Goal: Task Accomplishment & Management: Manage account settings

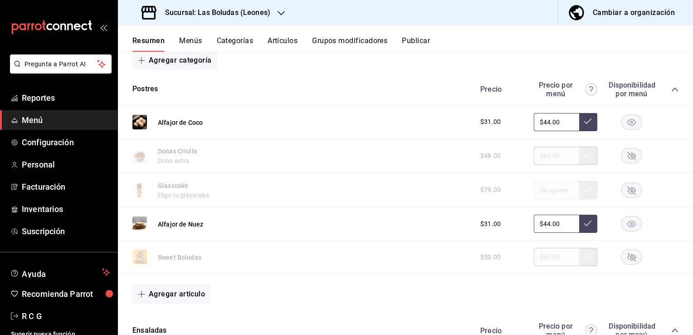
scroll to position [907, 0]
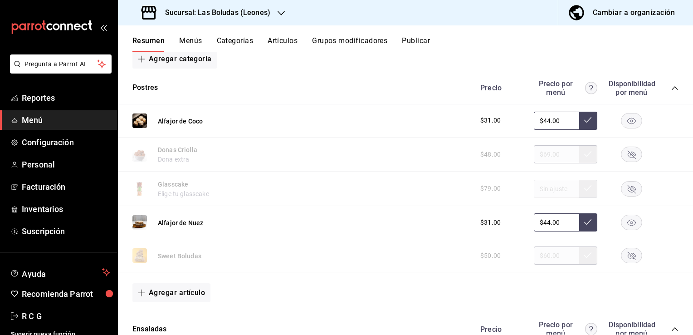
click at [541, 121] on input "$44.00" at bounding box center [556, 121] width 45 height 18
type input "$49.00"
click at [584, 122] on icon at bounding box center [587, 119] width 7 height 7
click at [543, 224] on input "$44.00" at bounding box center [556, 222] width 45 height 18
type input "$49.00"
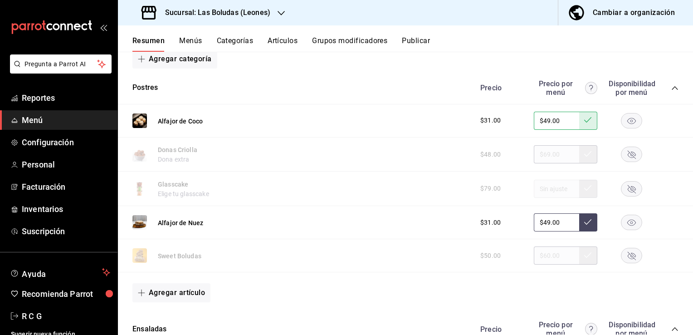
click at [584, 223] on icon at bounding box center [587, 221] width 7 height 5
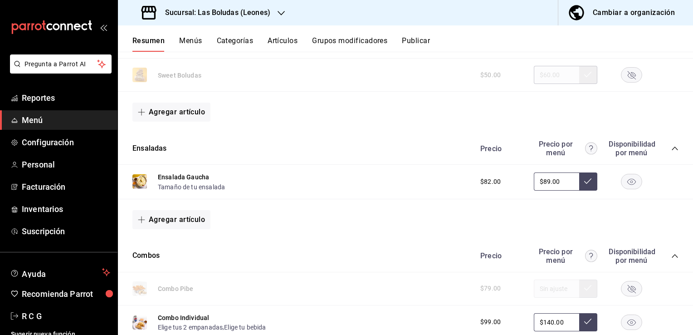
scroll to position [1089, 0]
click at [541, 183] on input "$89.00" at bounding box center [556, 180] width 45 height 18
type input "$89.00"
click at [584, 182] on icon at bounding box center [587, 179] width 7 height 7
click at [173, 219] on button "Agregar artículo" at bounding box center [171, 218] width 78 height 19
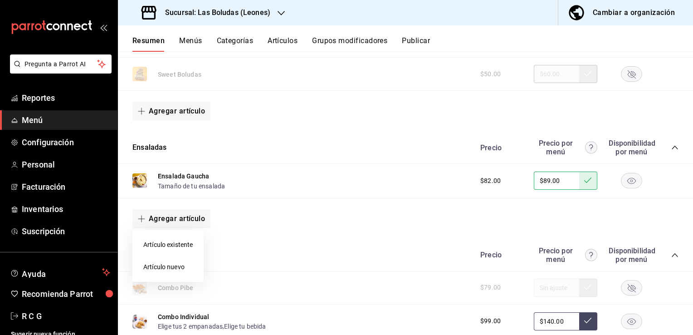
click at [167, 245] on li "Artículo existente" at bounding box center [167, 245] width 71 height 22
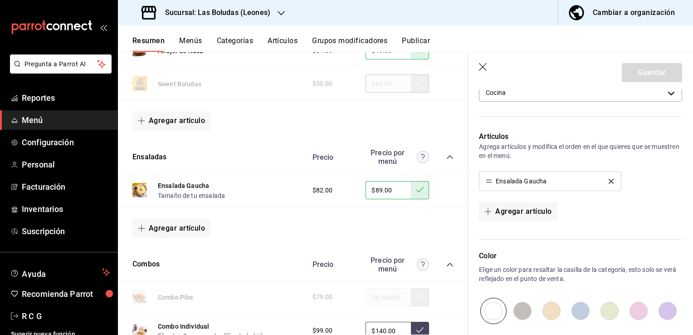
scroll to position [251, 0]
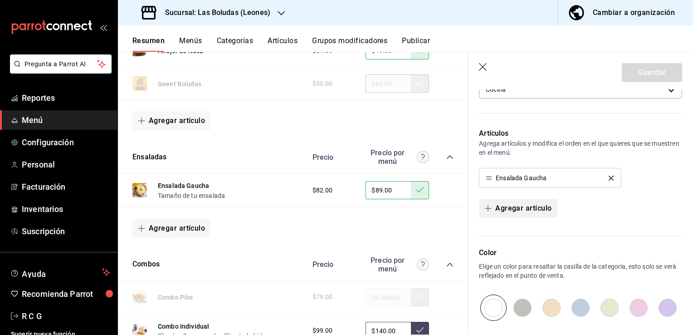
click at [489, 207] on icon "button" at bounding box center [488, 208] width 7 height 7
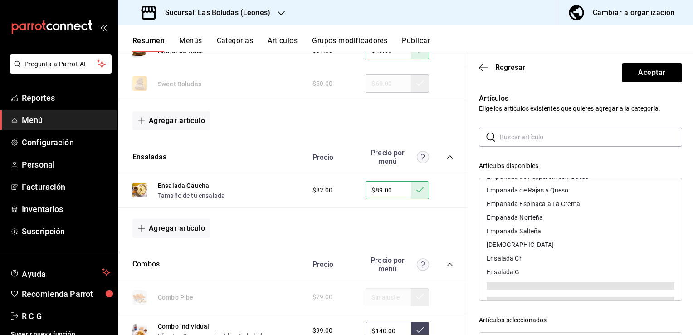
scroll to position [570, 0]
click at [504, 284] on div "Ensalada M" at bounding box center [504, 285] width 34 height 6
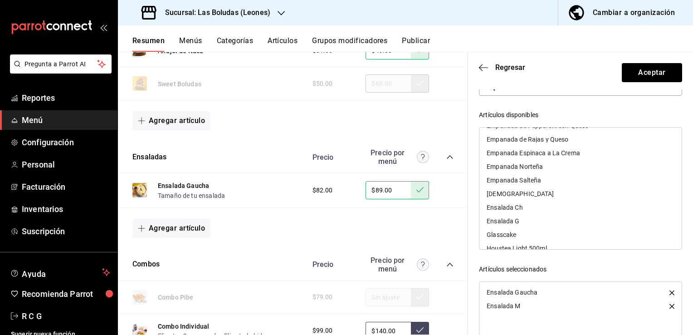
scroll to position [52, 0]
click at [597, 110] on div "Artículos disponibles" at bounding box center [580, 114] width 203 height 10
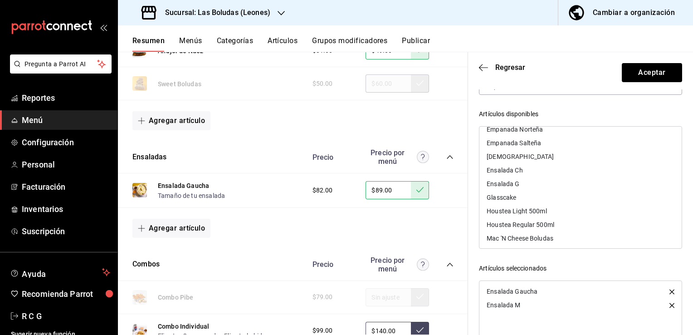
click at [681, 228] on div "Artículos Elige los artículos existentes que quieres agregar a la categoría. ​ …" at bounding box center [580, 228] width 225 height 380
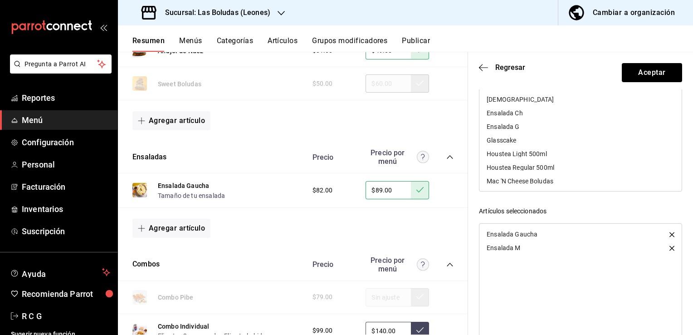
scroll to position [134, 0]
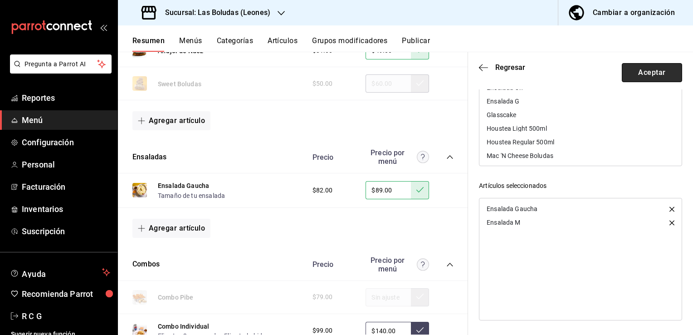
click at [633, 74] on button "Aceptar" at bounding box center [652, 72] width 60 height 19
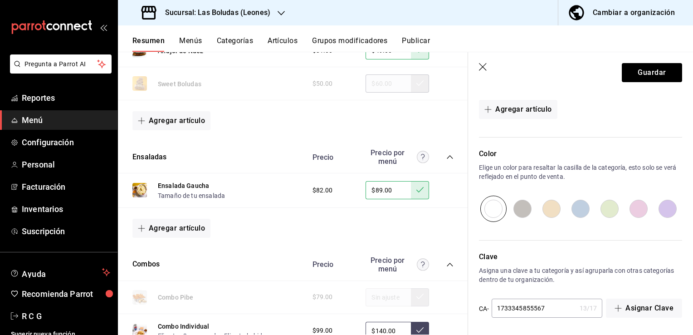
scroll to position [370, 0]
click at [626, 70] on button "Guardar" at bounding box center [652, 72] width 60 height 19
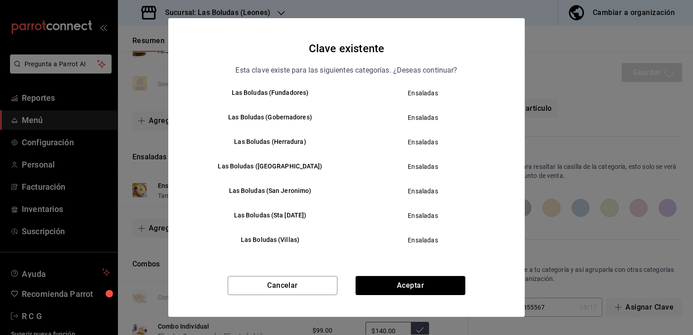
scroll to position [64, 0]
click at [273, 189] on h6 "Las Boludas (San Jeronimo)" at bounding box center [270, 190] width 138 height 10
click at [385, 280] on button "Aceptar" at bounding box center [411, 285] width 110 height 19
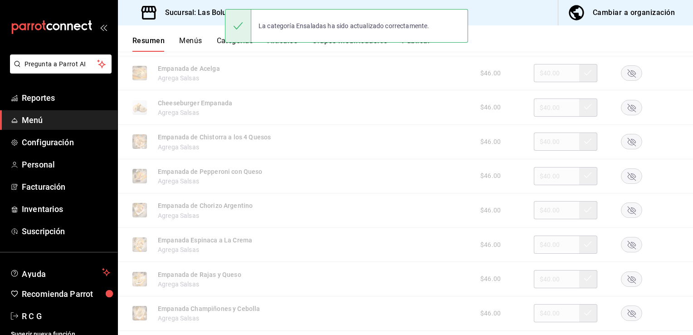
scroll to position [873, 0]
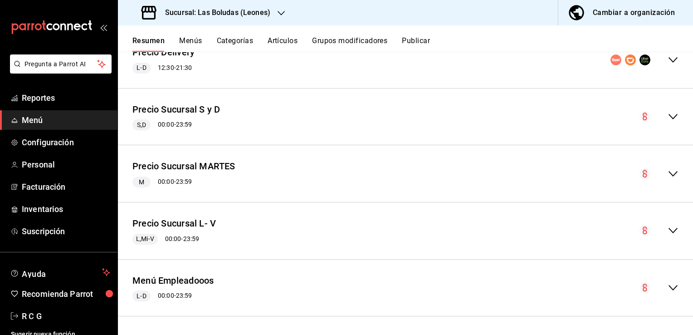
click at [669, 61] on icon "collapse-menu-row" at bounding box center [673, 59] width 9 height 5
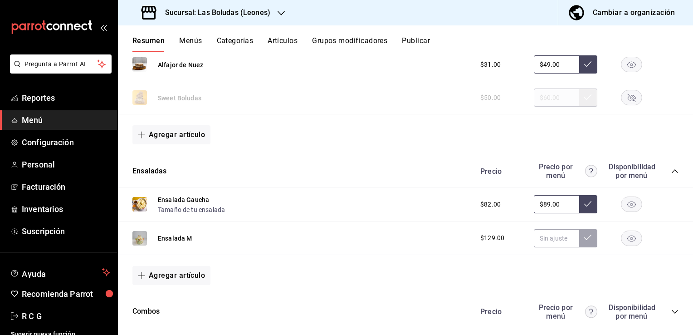
scroll to position [1065, 0]
click at [542, 238] on input "text" at bounding box center [556, 238] width 45 height 18
type input "$189.00"
click at [584, 239] on icon at bounding box center [587, 237] width 7 height 7
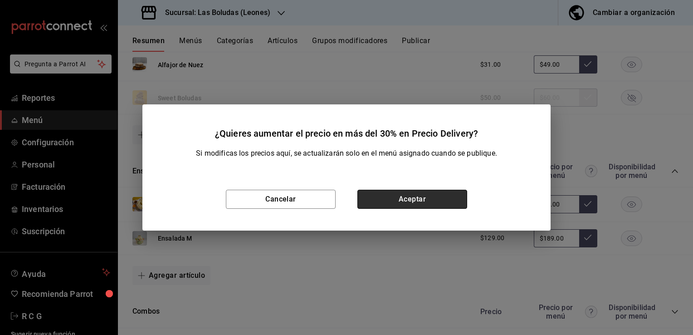
click at [407, 201] on button "Aceptar" at bounding box center [412, 199] width 110 height 19
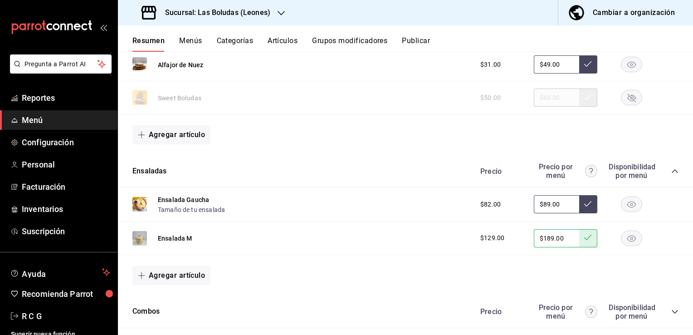
click at [539, 202] on input "$89.00" at bounding box center [556, 204] width 45 height 18
type input "$99.00"
click at [584, 206] on icon at bounding box center [587, 203] width 7 height 7
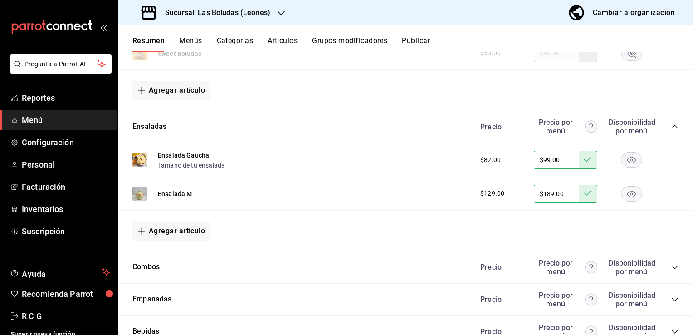
scroll to position [1111, 0]
click at [156, 230] on button "Agregar artículo" at bounding box center [171, 229] width 78 height 19
click at [163, 256] on li "Artículo existente" at bounding box center [167, 256] width 71 height 22
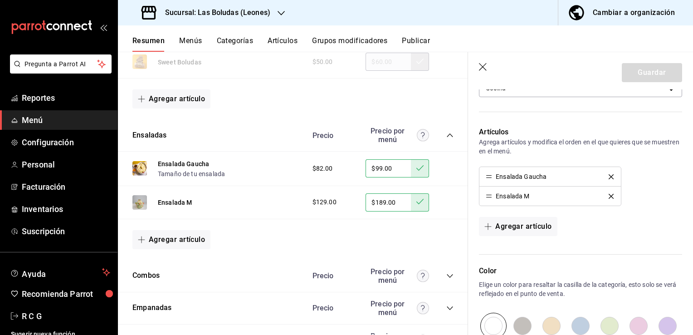
scroll to position [284, 0]
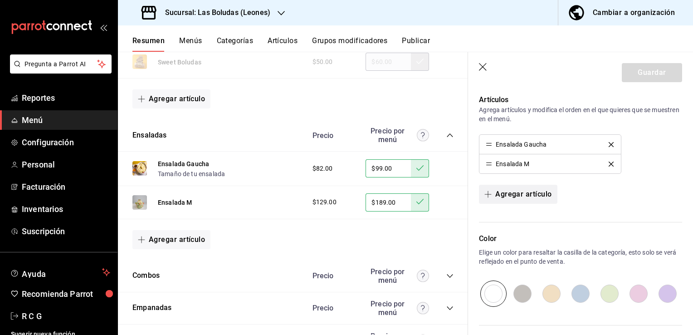
click at [493, 194] on span "button" at bounding box center [490, 194] width 11 height 7
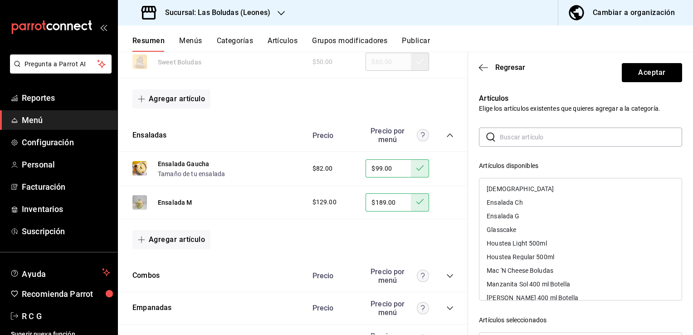
scroll to position [629, 0]
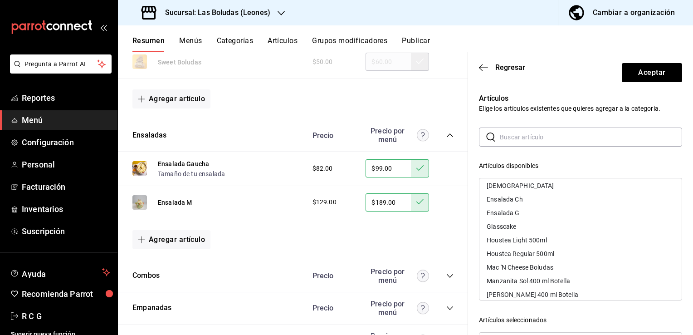
click at [495, 213] on div "Ensalada G" at bounding box center [503, 213] width 33 height 6
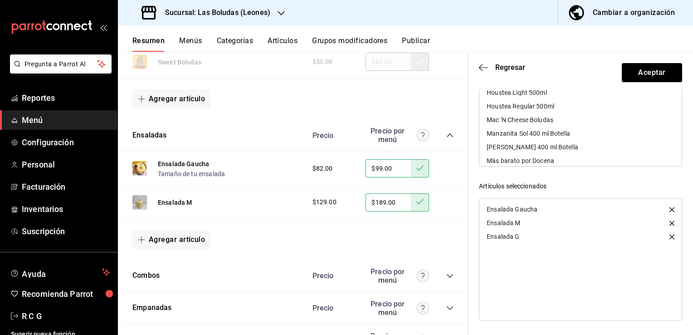
scroll to position [134, 0]
click at [624, 75] on button "Aceptar" at bounding box center [652, 72] width 60 height 19
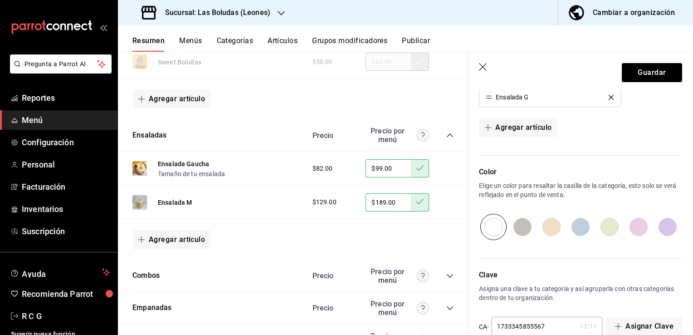
scroll to position [390, 0]
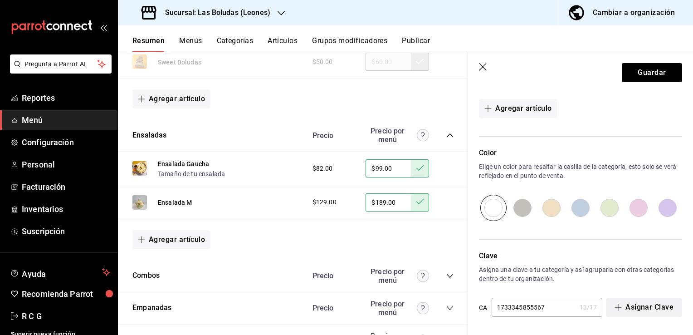
click at [630, 306] on button "Asignar Clave" at bounding box center [644, 307] width 76 height 19
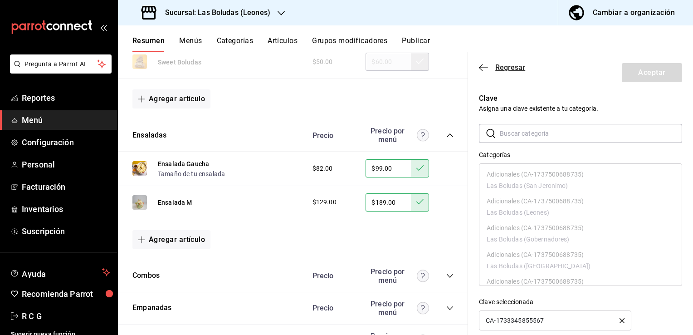
click at [484, 66] on icon "button" at bounding box center [483, 68] width 9 height 8
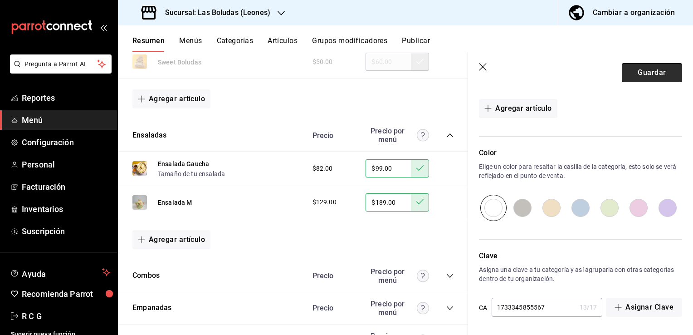
click at [637, 63] on button "Guardar" at bounding box center [652, 72] width 60 height 19
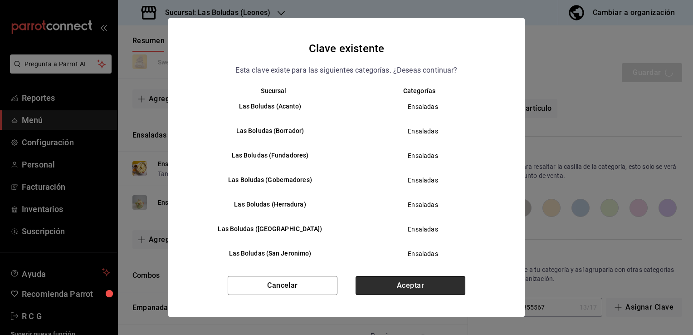
click at [387, 284] on button "Aceptar" at bounding box center [411, 285] width 110 height 19
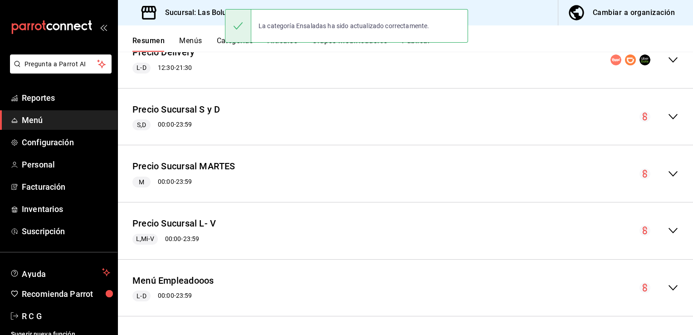
click at [669, 62] on icon "collapse-menu-row" at bounding box center [673, 59] width 9 height 5
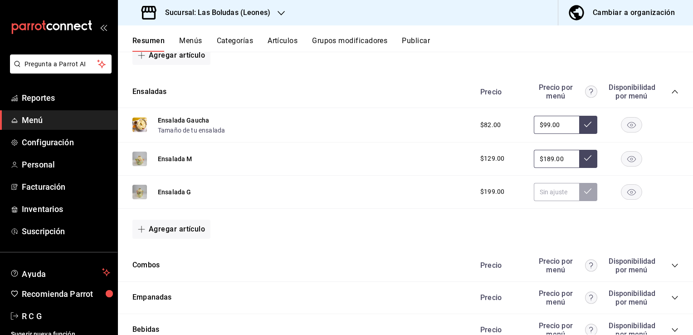
scroll to position [1174, 0]
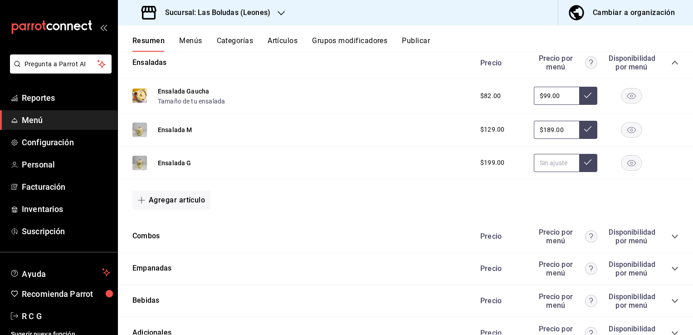
click at [538, 162] on input "text" at bounding box center [556, 163] width 45 height 18
type input "$329.00"
click at [581, 167] on button at bounding box center [588, 163] width 18 height 18
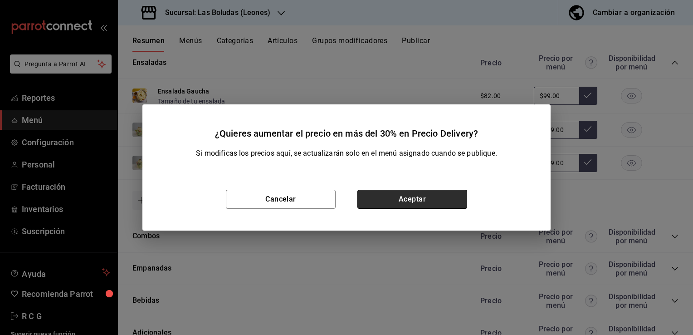
click at [401, 201] on button "Aceptar" at bounding box center [412, 199] width 110 height 19
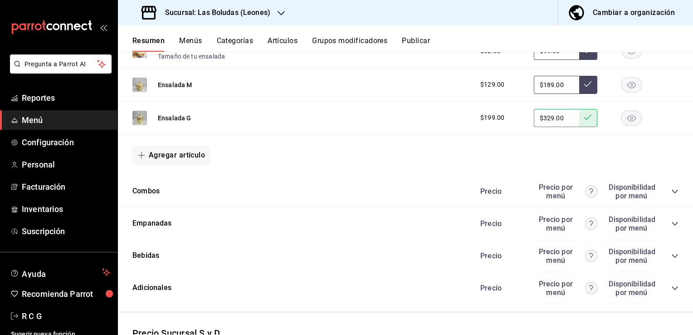
scroll to position [1219, 0]
click at [671, 190] on icon "collapse-category-row" at bounding box center [674, 190] width 7 height 7
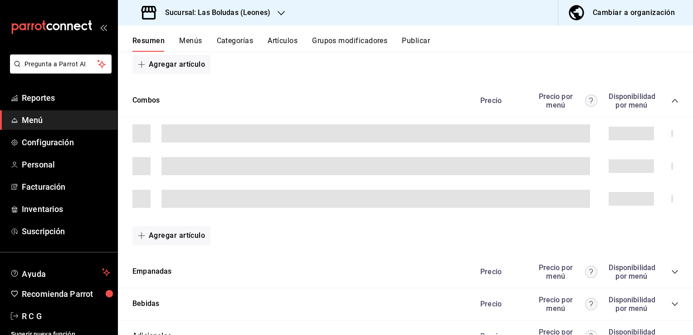
scroll to position [1310, 0]
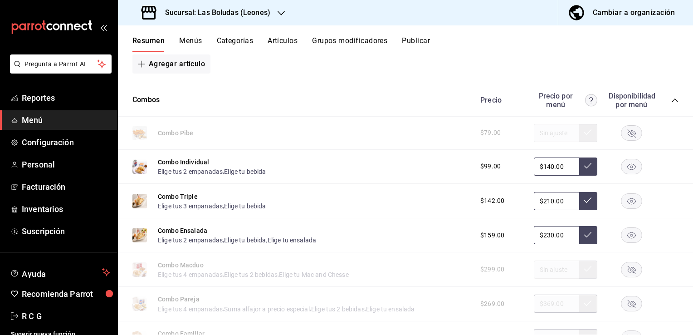
click at [543, 168] on input "$140.00" at bounding box center [556, 166] width 45 height 18
type input "$150.00"
click at [584, 168] on icon at bounding box center [587, 165] width 7 height 5
click at [543, 205] on input "$210.00" at bounding box center [556, 201] width 45 height 18
type input "$210.00"
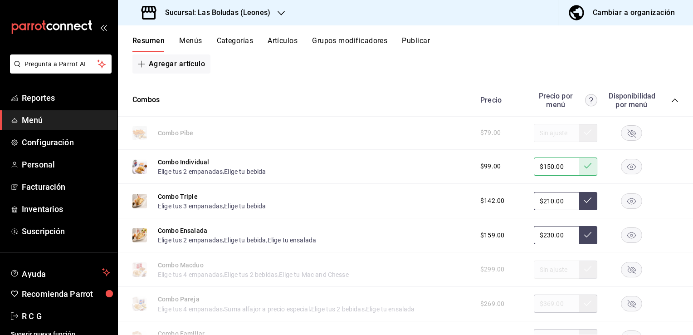
click at [544, 238] on input "$230.00" at bounding box center [556, 235] width 45 height 18
type input "$250.00"
click at [584, 236] on icon at bounding box center [587, 234] width 7 height 7
click at [543, 202] on input "$210.00" at bounding box center [556, 201] width 45 height 18
type input "$220.00"
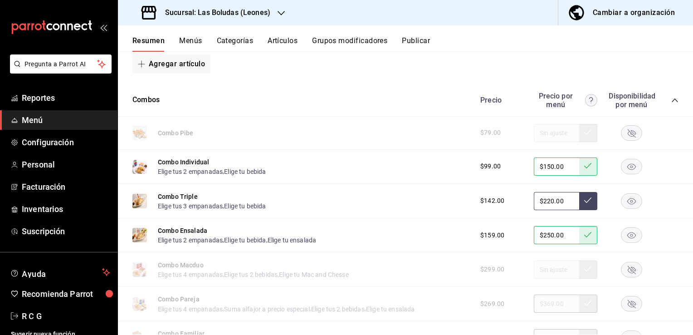
click at [584, 201] on icon at bounding box center [587, 199] width 7 height 5
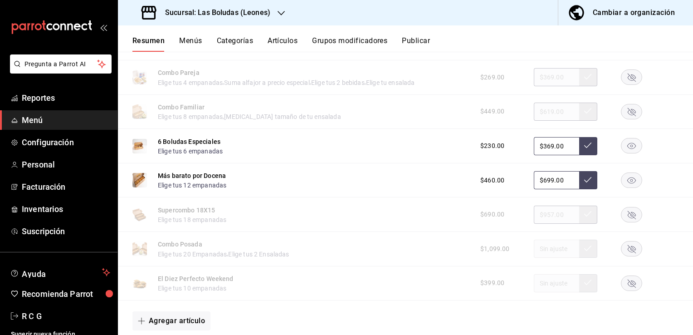
scroll to position [1537, 0]
click at [546, 147] on input "$369.00" at bounding box center [556, 146] width 45 height 18
type input "$385.00"
click at [584, 148] on icon at bounding box center [587, 144] width 7 height 7
click at [547, 182] on input "$699.00" at bounding box center [556, 180] width 45 height 18
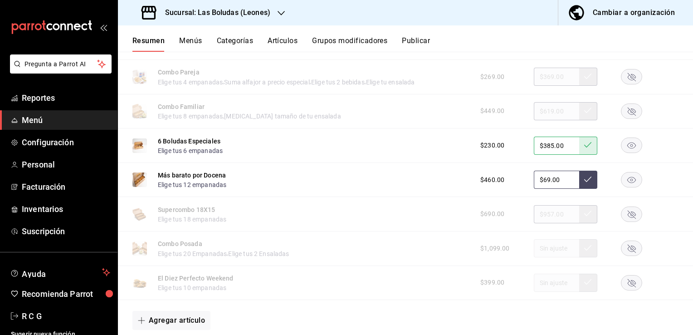
type input "$6.00"
type input "$735.00"
click at [584, 179] on icon at bounding box center [587, 179] width 7 height 7
click at [628, 215] on icon "button" at bounding box center [632, 214] width 8 height 8
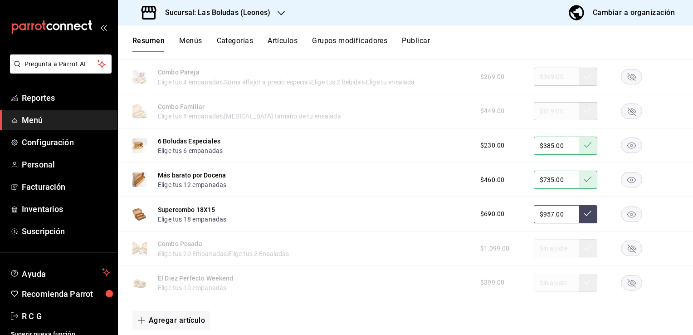
click at [546, 216] on input "$957.00" at bounding box center [556, 214] width 45 height 18
type input "$9.00"
type input "$1050.00"
click at [584, 215] on icon at bounding box center [587, 213] width 7 height 7
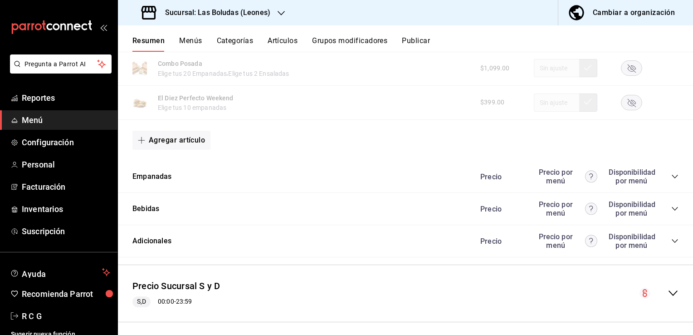
scroll to position [1718, 0]
click at [671, 177] on icon "collapse-category-row" at bounding box center [674, 174] width 7 height 7
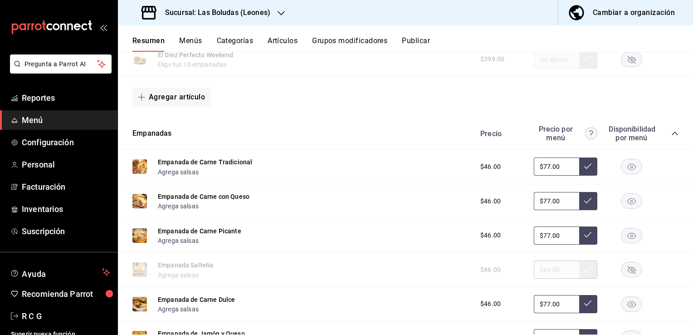
scroll to position [1763, 0]
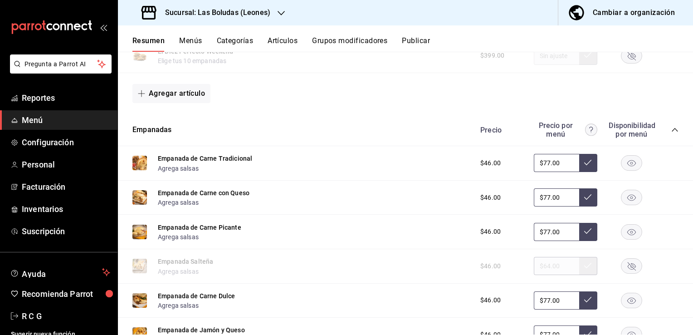
click at [540, 166] on input "$77.00" at bounding box center [556, 163] width 45 height 18
type input "$70.00"
click at [584, 166] on icon at bounding box center [587, 162] width 7 height 7
click at [540, 196] on input "$77.00" at bounding box center [556, 197] width 45 height 18
type input "$70.00"
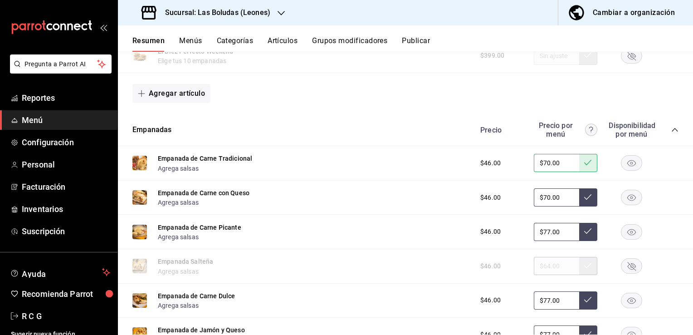
click at [584, 200] on icon at bounding box center [587, 196] width 7 height 7
click at [541, 235] on input "$77.00" at bounding box center [556, 232] width 45 height 18
type input "$70.00"
click at [584, 234] on icon at bounding box center [587, 230] width 7 height 7
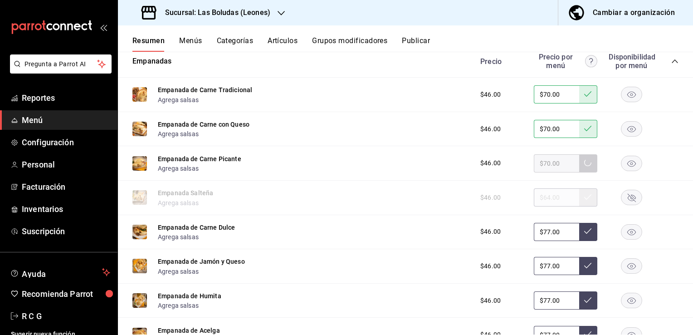
scroll to position [1854, 0]
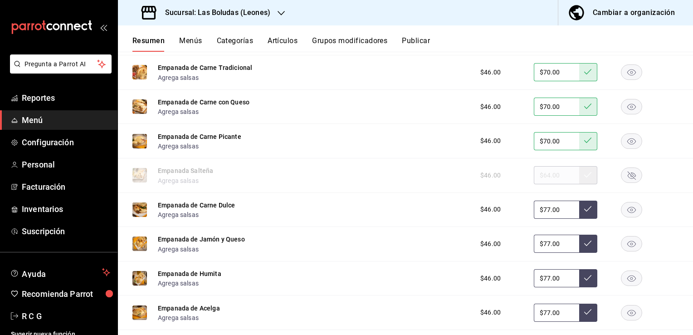
click at [541, 210] on input "$77.00" at bounding box center [556, 210] width 45 height 18
type input "$70.00"
click at [584, 212] on icon at bounding box center [587, 208] width 7 height 7
click at [541, 246] on input "$77.00" at bounding box center [556, 244] width 45 height 18
type input "$70.00"
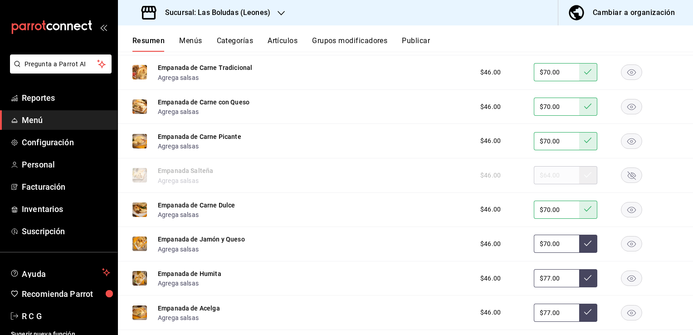
click at [584, 246] on icon at bounding box center [587, 242] width 7 height 5
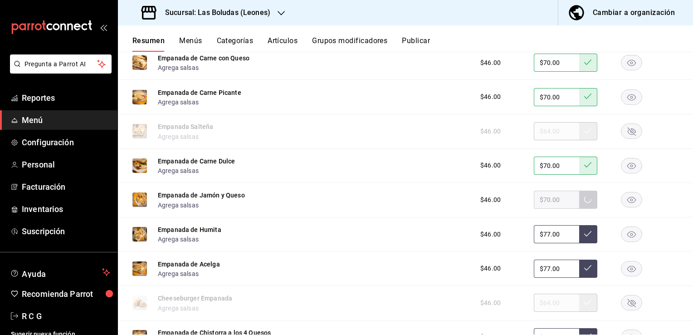
scroll to position [1900, 0]
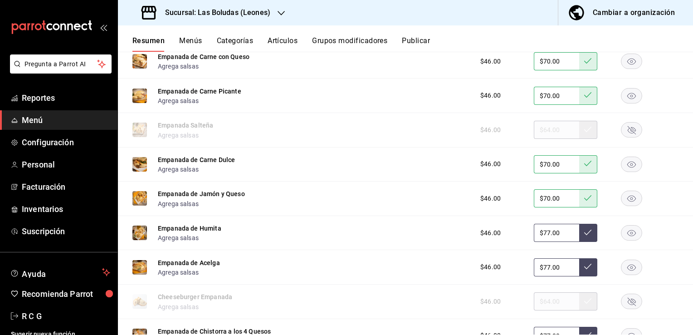
click at [541, 236] on input "$77.00" at bounding box center [556, 233] width 45 height 18
type input "$70.00"
click at [584, 235] on icon at bounding box center [587, 232] width 7 height 7
click at [539, 269] on input "$77.00" at bounding box center [556, 267] width 45 height 18
type input "$70.00"
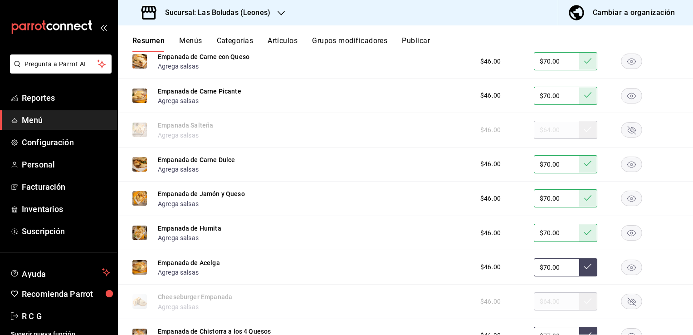
click at [584, 269] on icon at bounding box center [587, 266] width 7 height 7
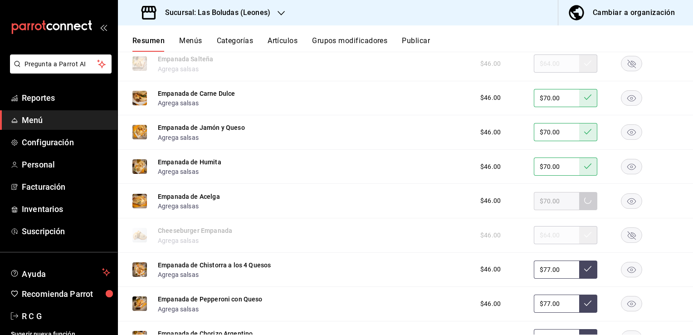
scroll to position [1990, 0]
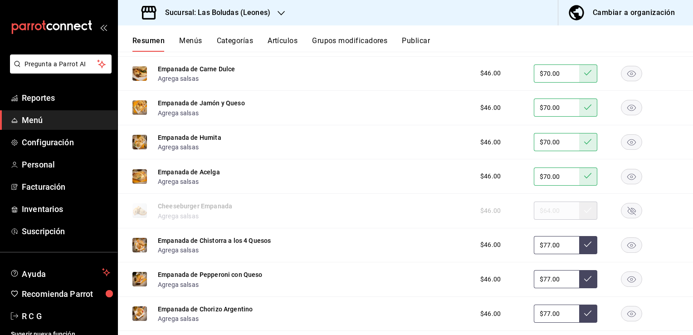
click at [541, 250] on input "$77.00" at bounding box center [556, 245] width 45 height 18
type input "$70.00"
click at [584, 248] on icon at bounding box center [587, 243] width 7 height 7
click at [542, 279] on input "$77.00" at bounding box center [556, 279] width 45 height 18
type input "$70.00"
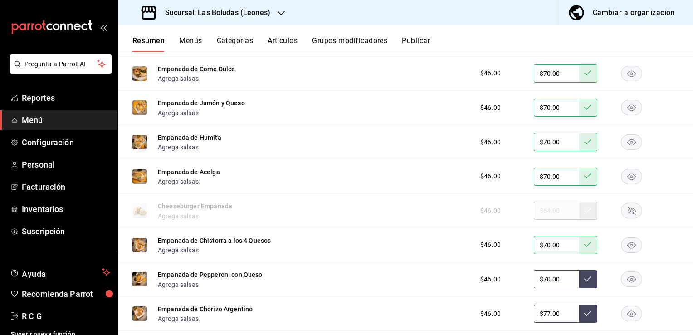
click at [584, 282] on icon at bounding box center [587, 278] width 7 height 7
click at [539, 316] on input "$77.00" at bounding box center [556, 313] width 45 height 18
type input "$70.00"
click at [584, 314] on icon at bounding box center [587, 312] width 7 height 7
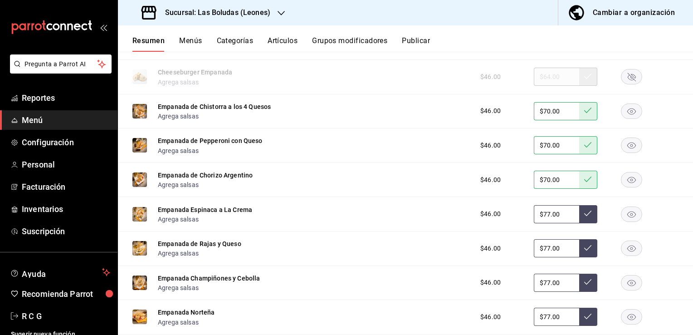
scroll to position [2126, 0]
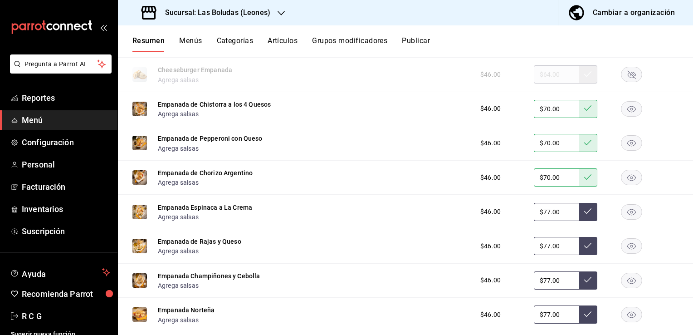
click at [540, 214] on input "$77.00" at bounding box center [556, 212] width 45 height 18
type input "$70.00"
click at [584, 211] on icon at bounding box center [587, 210] width 7 height 7
click at [539, 248] on input "$77.00" at bounding box center [556, 246] width 45 height 18
type input "$70.00"
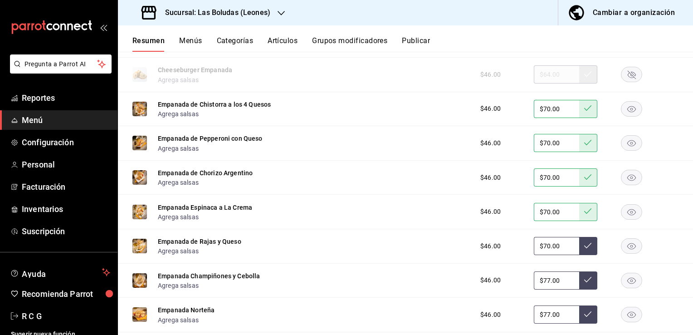
click at [584, 248] on icon at bounding box center [587, 245] width 7 height 5
click at [540, 285] on input "$77.00" at bounding box center [556, 280] width 45 height 18
type input "$70.00"
click at [582, 279] on button at bounding box center [588, 280] width 18 height 18
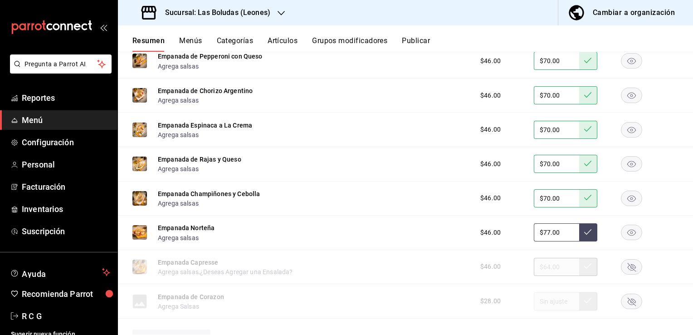
scroll to position [2217, 0]
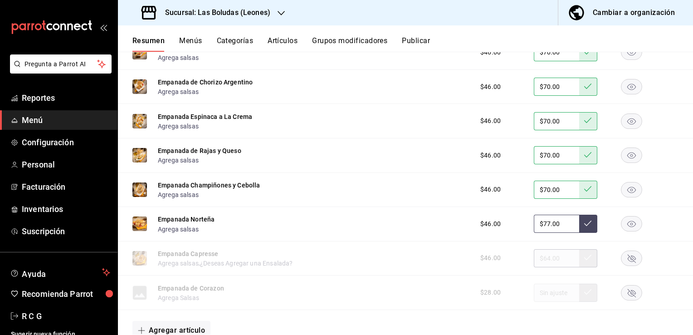
click at [539, 227] on input "$77.00" at bounding box center [556, 224] width 45 height 18
type input "$70.00"
click at [584, 225] on icon at bounding box center [587, 223] width 7 height 7
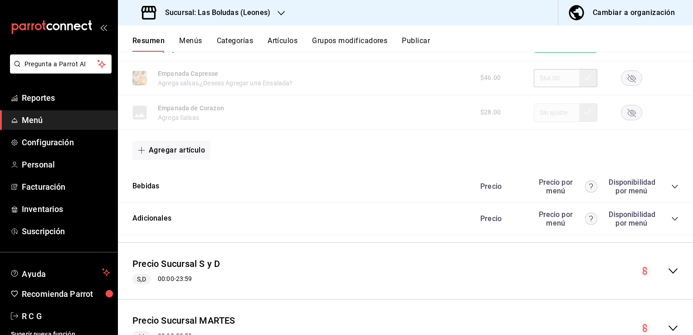
scroll to position [2399, 0]
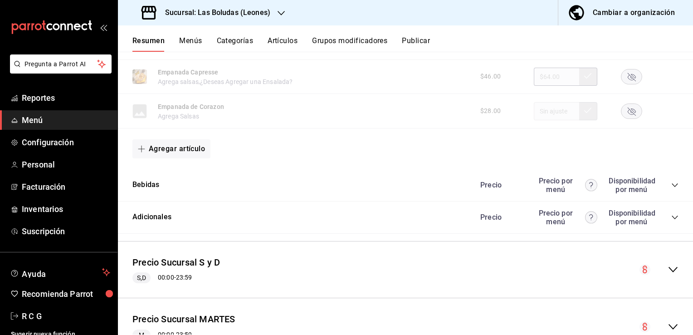
click at [671, 188] on icon "collapse-category-row" at bounding box center [674, 184] width 7 height 7
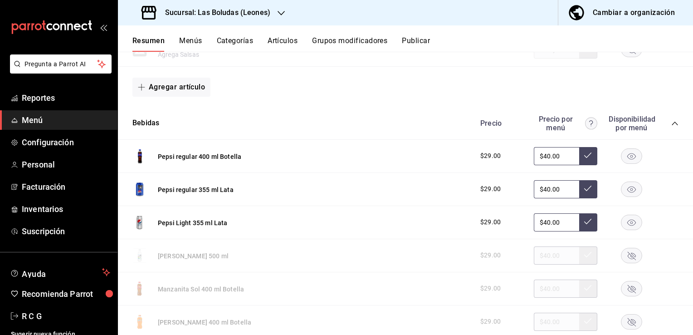
scroll to position [2489, 0]
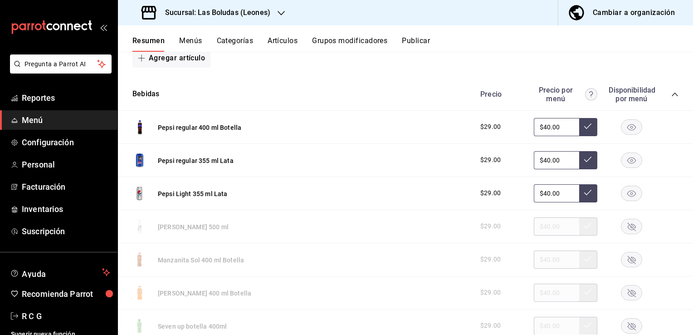
click at [542, 128] on input "$40.00" at bounding box center [556, 127] width 45 height 18
type input "$42.00"
click at [584, 130] on icon at bounding box center [587, 125] width 7 height 7
click at [542, 163] on input "$40.00" at bounding box center [556, 160] width 45 height 18
type input "$42.00"
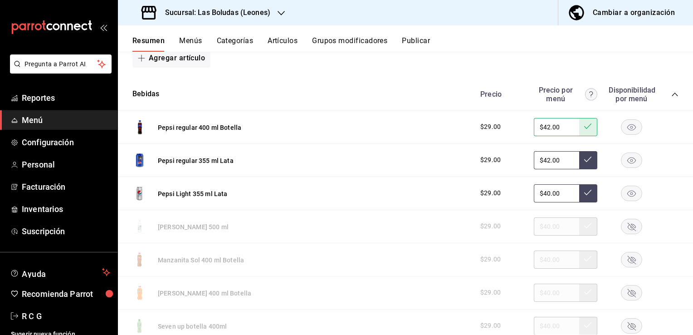
click at [584, 162] on icon at bounding box center [587, 159] width 7 height 7
click at [541, 196] on input "$40.00" at bounding box center [556, 193] width 45 height 18
type input "$42.00"
click at [584, 196] on icon at bounding box center [587, 192] width 7 height 7
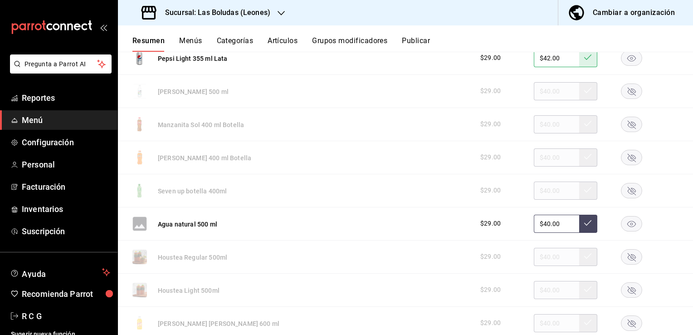
scroll to position [2625, 0]
click at [541, 221] on input "$40.00" at bounding box center [556, 223] width 45 height 18
type input "$42.00"
click at [583, 230] on button at bounding box center [588, 223] width 18 height 18
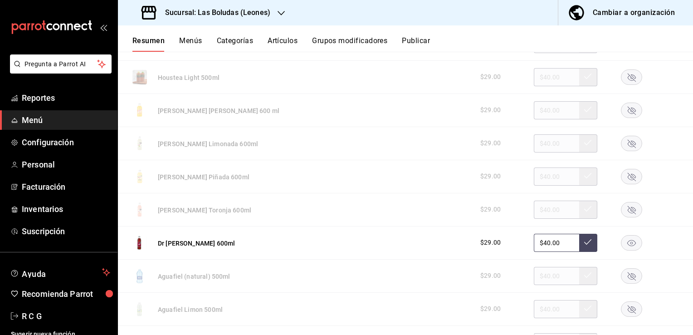
scroll to position [2852, 0]
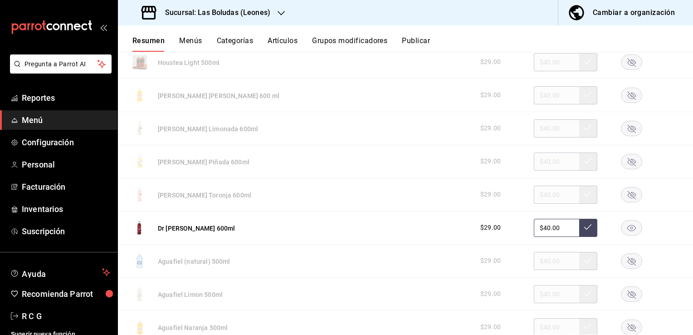
click at [541, 231] on input "$40.00" at bounding box center [556, 228] width 45 height 18
type input "$42.00"
click at [579, 229] on button at bounding box center [588, 228] width 18 height 18
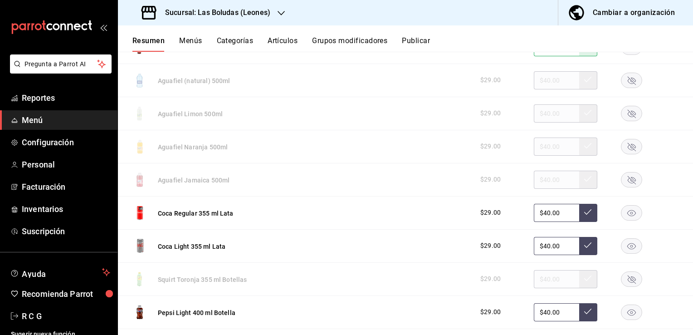
scroll to position [3034, 0]
click at [541, 215] on input "$40.00" at bounding box center [556, 212] width 45 height 18
type input "$42.00"
click at [584, 211] on icon at bounding box center [587, 210] width 7 height 7
click at [540, 249] on input "$40.00" at bounding box center [556, 245] width 45 height 18
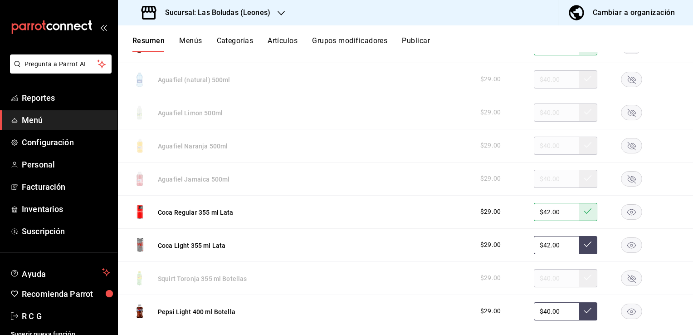
type input "$42.00"
click at [579, 249] on button at bounding box center [588, 245] width 18 height 18
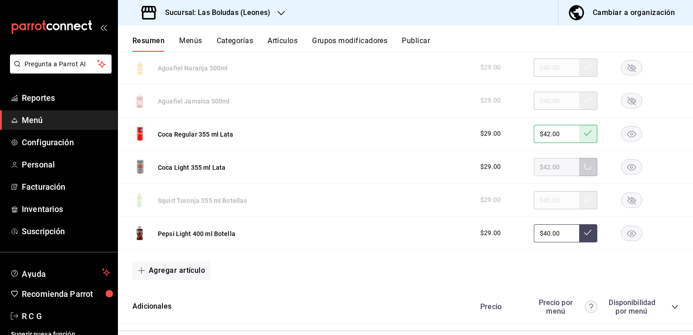
scroll to position [3124, 0]
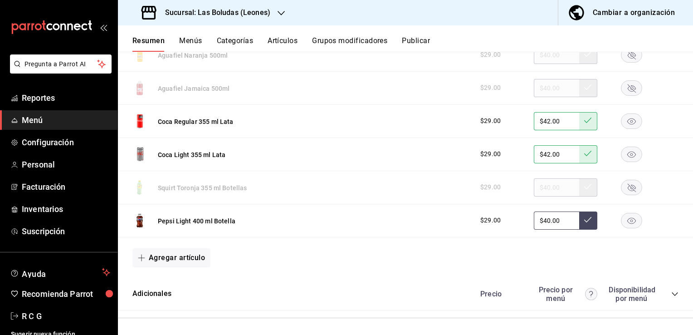
click at [541, 224] on input "$40.00" at bounding box center [556, 220] width 45 height 18
type input "$42.00"
click at [584, 221] on icon at bounding box center [587, 219] width 7 height 7
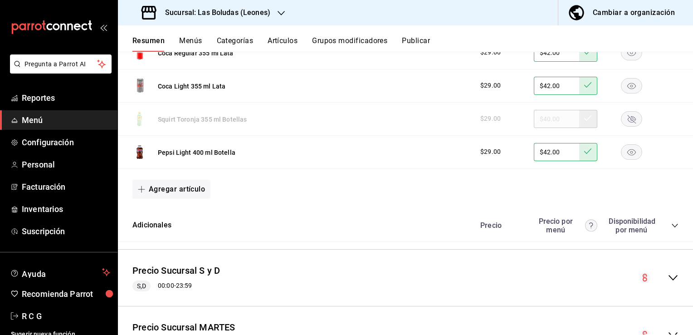
scroll to position [3215, 0]
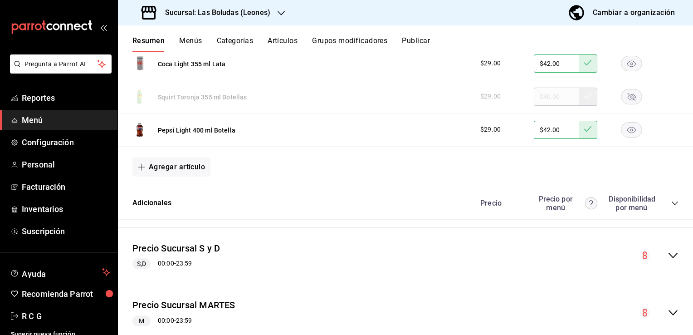
click at [672, 205] on icon "collapse-category-row" at bounding box center [675, 203] width 6 height 4
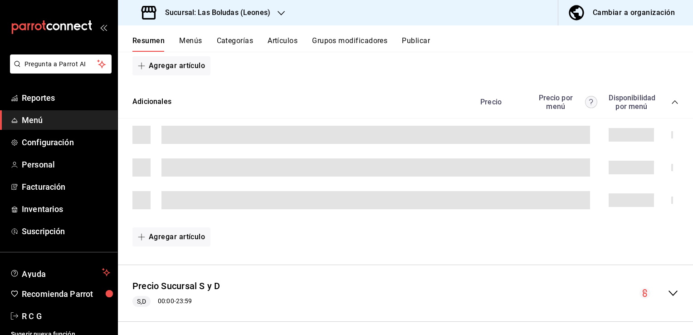
scroll to position [3351, 0]
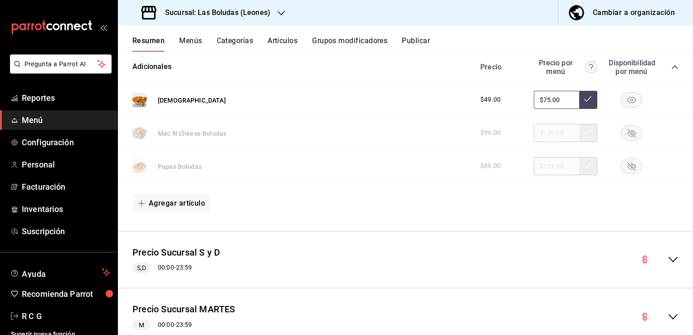
click at [542, 103] on input "$75.00" at bounding box center [556, 100] width 45 height 18
type input "$7.00"
type input "$85.00"
click at [584, 102] on icon at bounding box center [587, 98] width 7 height 5
